Goal: Task Accomplishment & Management: Use online tool/utility

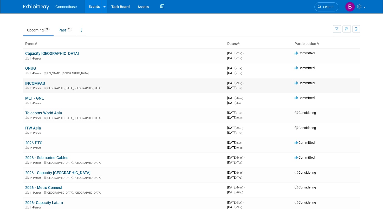
click at [32, 81] on link "INCOMPAS" at bounding box center [35, 83] width 20 height 5
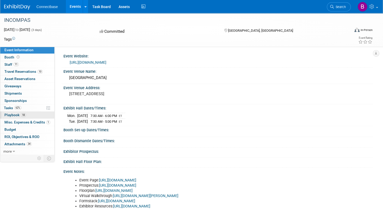
click at [10, 113] on span "Playbook 18" at bounding box center [15, 115] width 22 height 4
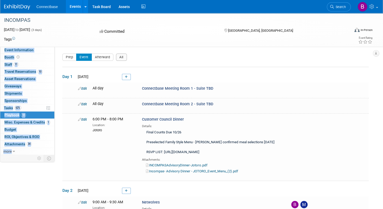
drag, startPoint x: 382, startPoint y: 39, endPoint x: 385, endPoint y: 75, distance: 36.2
click at [382, 75] on html "Connectbase Events Recently Viewed Events: INCOMPAS Tampa, FL Nov 2, 2025 to No…" at bounding box center [191, 104] width 383 height 209
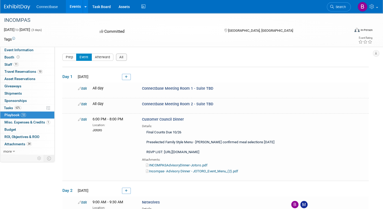
drag, startPoint x: 385, startPoint y: 75, endPoint x: 331, endPoint y: 32, distance: 68.6
click at [331, 32] on div "Virtual In-Person Hybrid" at bounding box center [344, 31] width 55 height 8
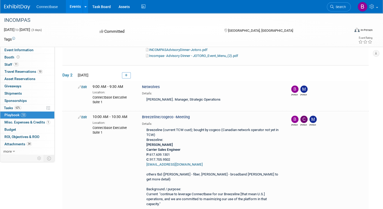
scroll to position [116, 0]
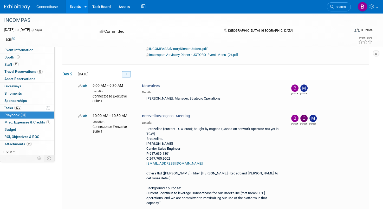
click at [128, 77] on link at bounding box center [126, 74] width 9 height 6
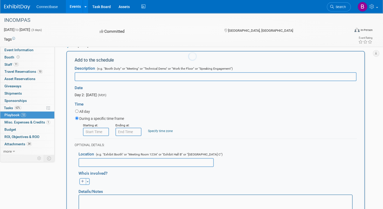
scroll to position [0, 0]
type input "Connectbase/Optk"
click at [86, 136] on input "8:00 AM" at bounding box center [96, 132] width 26 height 8
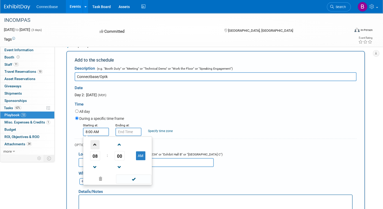
click at [95, 149] on span at bounding box center [94, 144] width 9 height 9
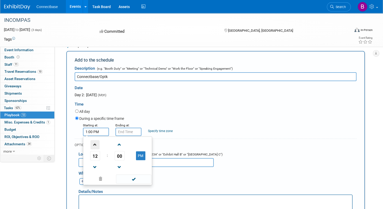
click at [95, 149] on span at bounding box center [94, 144] width 9 height 9
type input "3:00 PM"
click at [121, 136] on input "3:00 PM" at bounding box center [128, 132] width 26 height 8
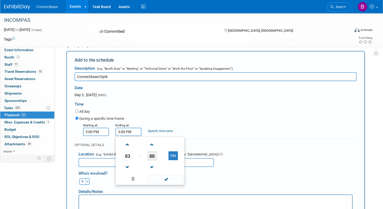
click at [153, 160] on span "00" at bounding box center [152, 155] width 10 height 9
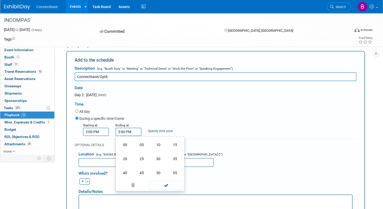
click at [153, 166] on td "30" at bounding box center [158, 159] width 17 height 14
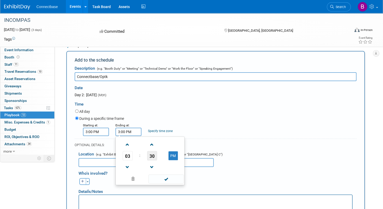
type input "3:30 PM"
click at [169, 122] on div "During a specific time frame" at bounding box center [215, 118] width 281 height 7
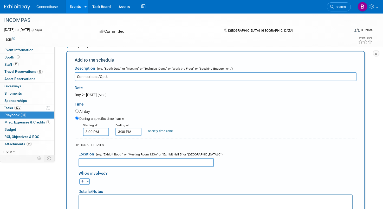
click at [116, 167] on input "text" at bounding box center [145, 162] width 135 height 9
type input "c"
type input "Meeting Room TBD"
click at [169, 147] on div "OPTIONAL DETAILS:" at bounding box center [216, 145] width 282 height 5
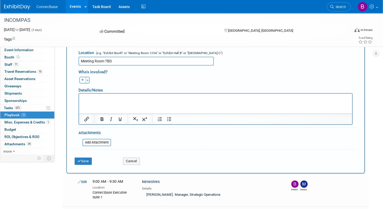
scroll to position [244, 0]
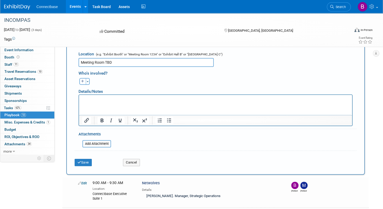
click at [81, 85] on button "button" at bounding box center [82, 81] width 7 height 7
select select
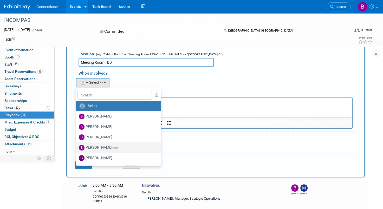
click at [98, 152] on label "Brian Maggiacomo (me)" at bounding box center [117, 147] width 77 height 8
click at [77, 149] on input "Brian Maggiacomo (me)" at bounding box center [75, 146] width 3 height 3
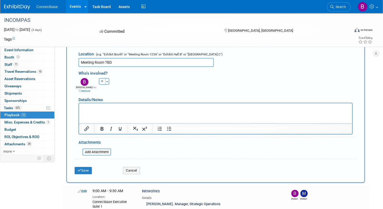
click at [189, 109] on p "Rich Text Area. Press ALT-0 for help." at bounding box center [215, 107] width 267 height 5
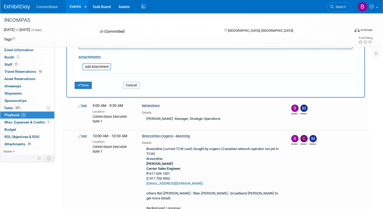
scroll to position [326, 0]
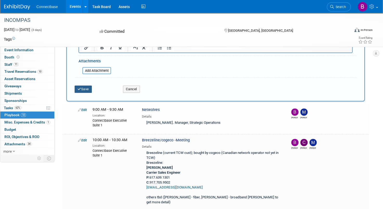
click at [82, 93] on button "Save" at bounding box center [83, 88] width 17 height 7
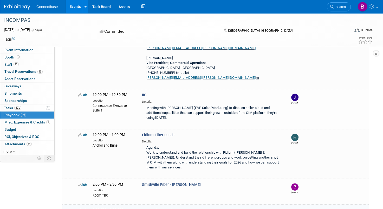
scroll to position [522, 0]
